Goal: Transaction & Acquisition: Purchase product/service

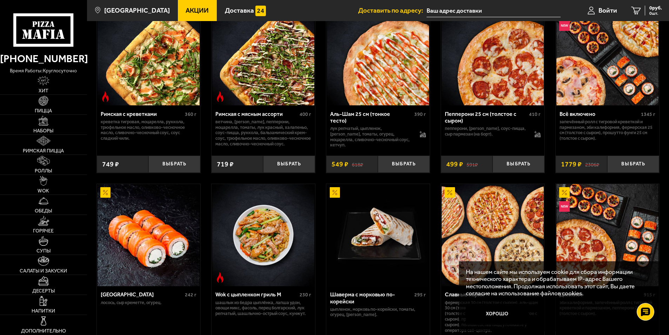
scroll to position [281, 0]
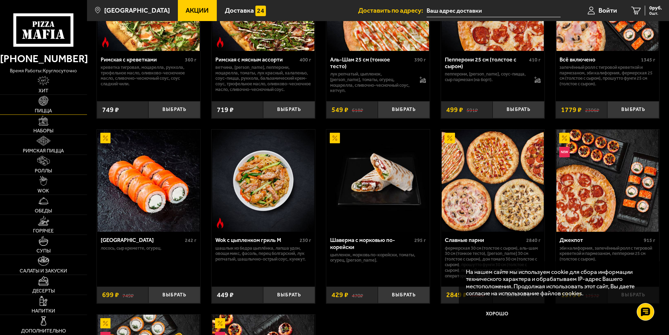
click at [48, 104] on img at bounding box center [44, 101] width 10 height 10
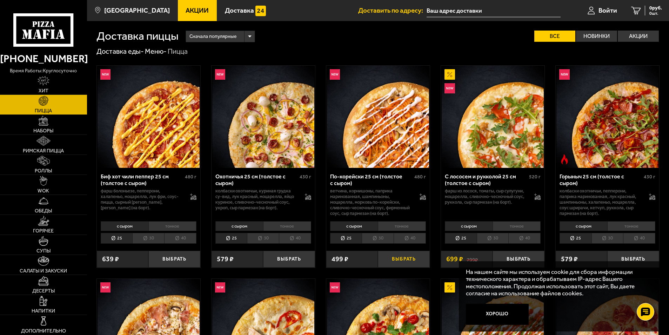
click at [394, 257] on button "Выбрать" at bounding box center [404, 258] width 52 height 17
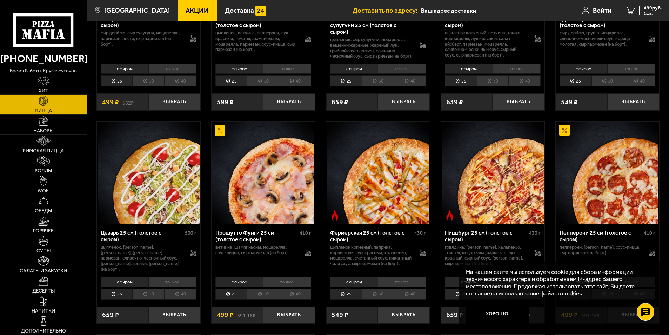
scroll to position [596, 0]
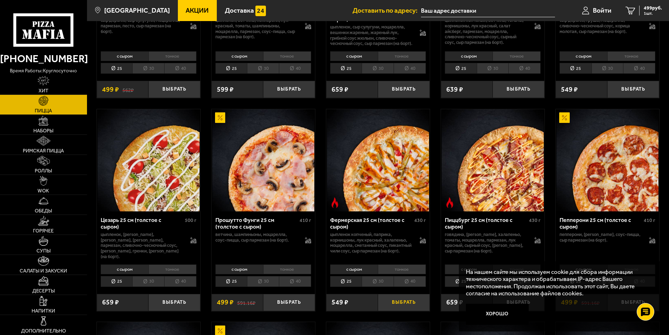
click at [400, 305] on button "Выбрать" at bounding box center [404, 302] width 52 height 17
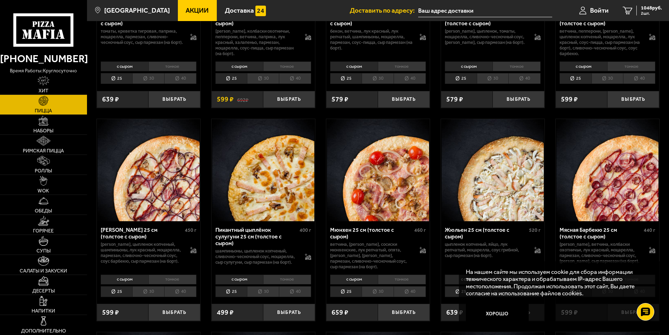
scroll to position [1017, 0]
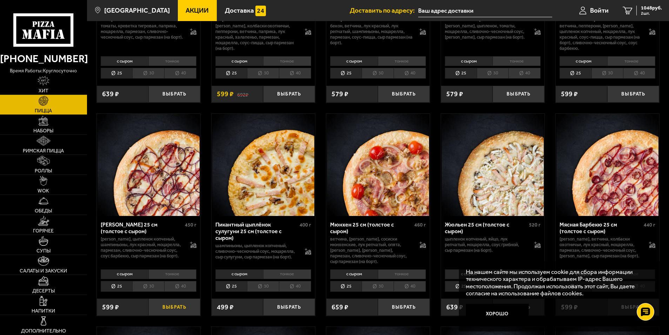
click at [186, 307] on button "Выбрать" at bounding box center [174, 306] width 52 height 17
click at [644, 11] on span "1365 руб." at bounding box center [651, 8] width 21 height 5
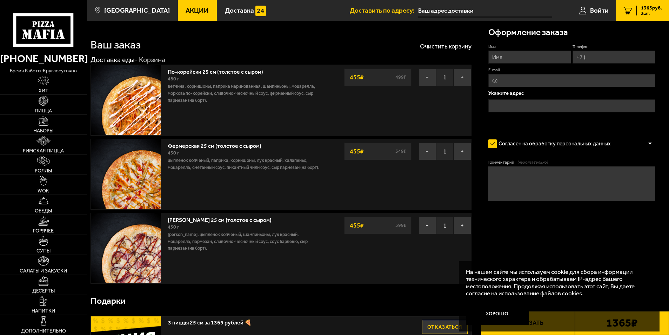
click at [534, 59] on input "Имя" at bounding box center [529, 57] width 83 height 13
click at [420, 257] on div "[PERSON_NAME] 25 см (толстое с сыром) 450 г бекон, цыпленок копченый, шампиньон…" at bounding box center [280, 249] width 381 height 72
